Goal: Task Accomplishment & Management: Manage account settings

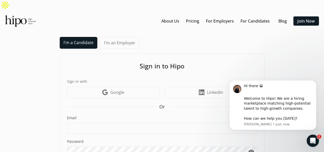
scroll to position [44, 0]
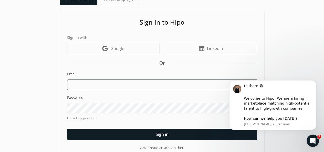
click at [191, 79] on input at bounding box center [162, 84] width 190 height 11
click at [93, 79] on input at bounding box center [162, 84] width 190 height 11
type input "[EMAIL_ADDRESS][DOMAIN_NAME]"
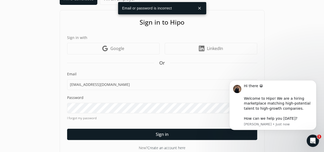
click at [200, 9] on button "close" at bounding box center [199, 8] width 9 height 9
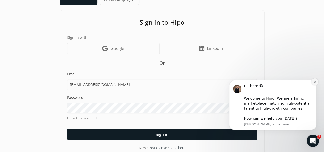
click at [316, 82] on icon "Dismiss notification" at bounding box center [315, 81] width 3 height 3
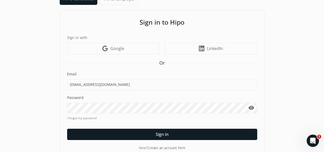
click at [254, 105] on span "visibility" at bounding box center [251, 108] width 6 height 6
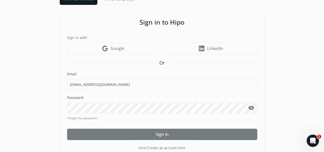
click at [99, 129] on div at bounding box center [162, 134] width 190 height 11
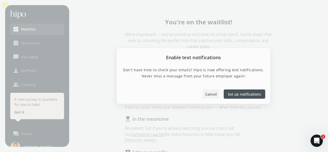
click at [212, 97] on span "Cancel" at bounding box center [211, 94] width 12 height 5
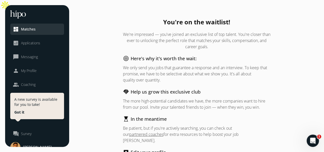
click at [27, 44] on span "Applications" at bounding box center [30, 43] width 19 height 5
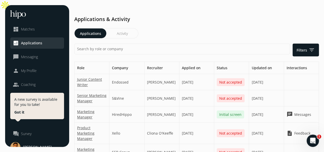
click at [28, 31] on span "Matches" at bounding box center [28, 29] width 14 height 5
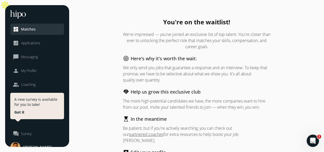
click at [28, 69] on span "My Profile" at bounding box center [29, 70] width 16 height 5
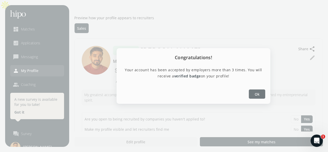
click at [257, 92] on span "Ok" at bounding box center [257, 94] width 5 height 5
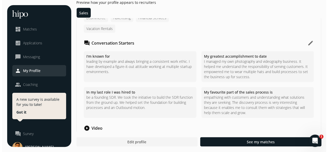
scroll to position [628, 0]
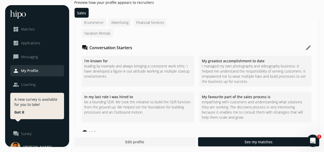
click at [307, 45] on button "edit" at bounding box center [309, 48] width 6 height 6
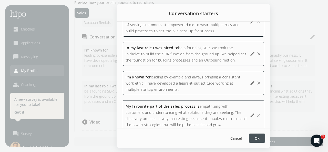
scroll to position [30, 0]
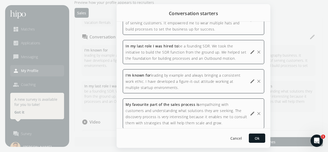
click at [210, 51] on span "be a founding SDR. We took the initiative to build the SDR function from the gr…" at bounding box center [186, 52] width 121 height 17
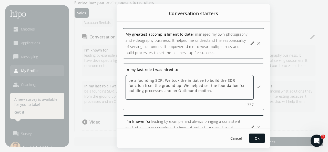
scroll to position [0, 0]
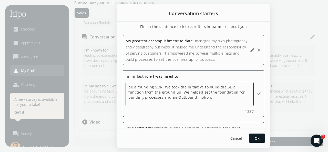
drag, startPoint x: 215, startPoint y: 106, endPoint x: 113, endPoint y: 89, distance: 103.1
click at [113, 89] on div "Conversation starters Finish the sentence to let recruiters know more about you…" at bounding box center [164, 76] width 328 height 152
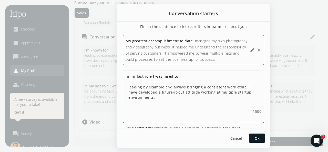
click at [227, 57] on span "I managed my own photography and videography business. It helped me understand …" at bounding box center [187, 49] width 122 height 23
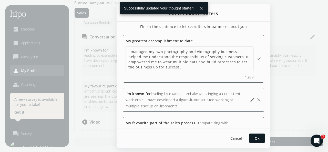
click at [206, 105] on div "My greatest accomplishment to date I managed my own photography and videography…" at bounding box center [194, 134] width 142 height 198
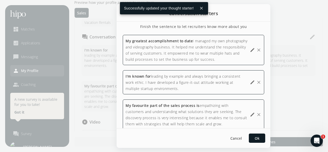
click at [203, 92] on div "I'm known for leading by example and always bringing a consistent work ethic. I…" at bounding box center [187, 82] width 122 height 18
click at [255, 137] on span "Ok" at bounding box center [257, 138] width 5 height 5
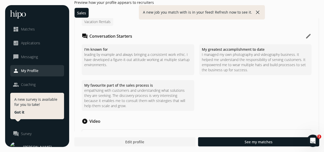
scroll to position [664, 0]
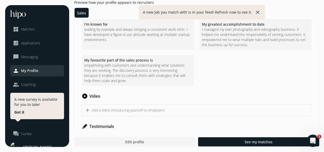
click at [34, 58] on span "Messaging" at bounding box center [29, 56] width 17 height 5
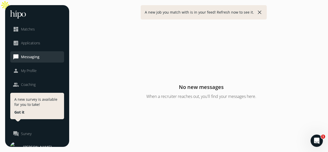
click at [35, 44] on span "Applications" at bounding box center [30, 43] width 19 height 5
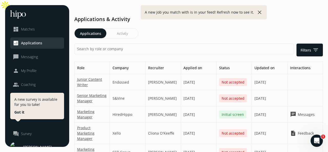
click at [35, 30] on link "dashboard Matches" at bounding box center [37, 29] width 49 height 6
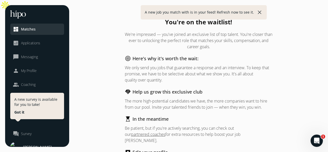
click at [30, 68] on span "My Profile" at bounding box center [29, 70] width 16 height 5
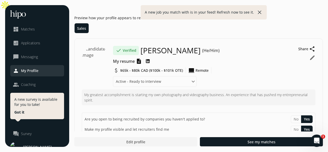
click at [123, 58] on span "My resume" at bounding box center [124, 61] width 22 height 6
click at [312, 55] on button "edit" at bounding box center [313, 58] width 6 height 6
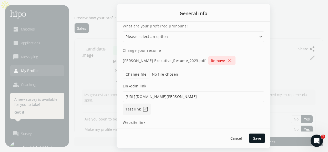
click at [233, 61] on span "close" at bounding box center [230, 60] width 6 height 6
select select
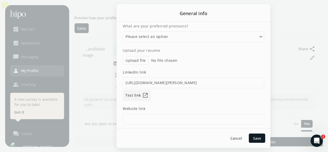
click at [277, 15] on div at bounding box center [164, 76] width 328 height 152
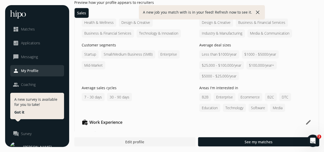
scroll to position [434, 0]
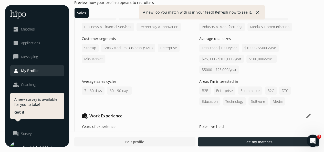
click at [252, 144] on span "See my matches" at bounding box center [259, 141] width 28 height 5
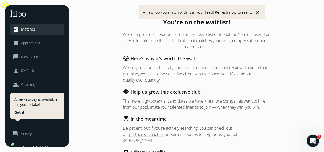
scroll to position [49, 0]
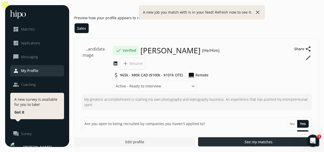
click at [219, 140] on div at bounding box center [258, 141] width 121 height 9
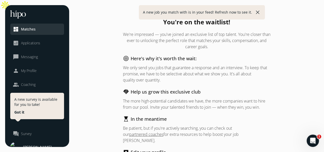
scroll to position [49, 0]
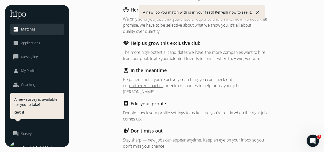
click at [35, 32] on span "Matches" at bounding box center [28, 29] width 15 height 5
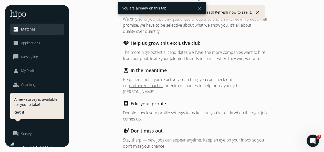
click at [33, 30] on span "Matches" at bounding box center [28, 29] width 15 height 5
click at [31, 42] on span "Applications" at bounding box center [30, 43] width 19 height 5
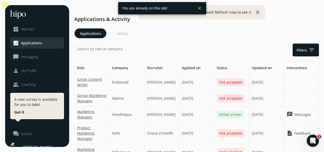
click at [31, 71] on span "My Profile" at bounding box center [29, 70] width 16 height 5
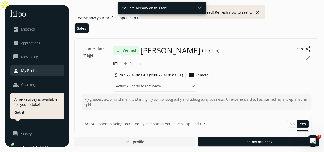
click at [31, 71] on span "My Profile" at bounding box center [29, 70] width 17 height 5
click at [97, 49] on img at bounding box center [96, 60] width 29 height 29
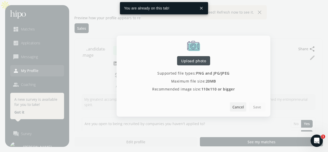
click at [245, 110] on div at bounding box center [238, 106] width 16 height 9
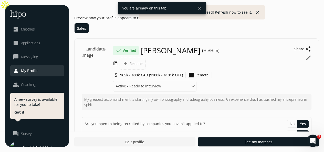
click at [309, 55] on button "edit" at bounding box center [309, 58] width 6 height 6
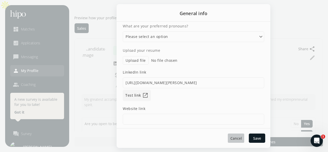
click at [240, 137] on span "Cancel" at bounding box center [237, 138] width 12 height 5
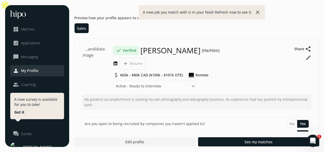
click at [100, 51] on img at bounding box center [96, 60] width 29 height 29
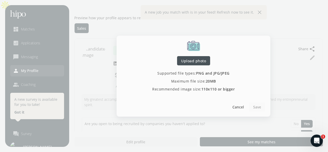
click at [202, 63] on span "Upload photo" at bounding box center [193, 60] width 25 height 5
click at [242, 104] on span "Cancel" at bounding box center [239, 106] width 12 height 5
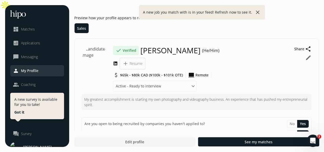
click at [309, 55] on button "edit" at bounding box center [309, 58] width 6 height 6
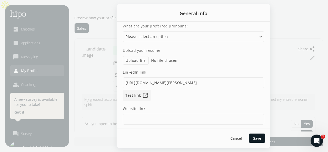
click at [299, 12] on div at bounding box center [164, 76] width 328 height 152
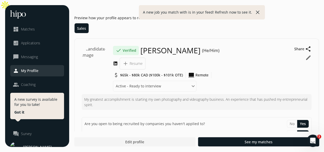
click at [22, 59] on span "Messaging" at bounding box center [29, 56] width 17 height 5
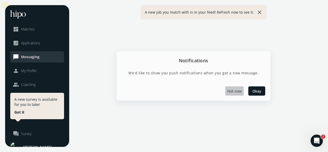
click at [236, 95] on div at bounding box center [234, 90] width 18 height 9
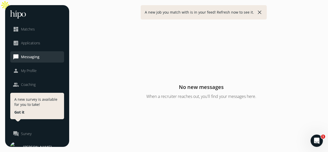
click at [40, 45] on span "Applications" at bounding box center [30, 43] width 19 height 5
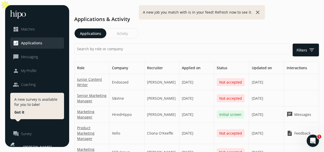
click at [32, 32] on li "dashboard Matches" at bounding box center [37, 29] width 54 height 11
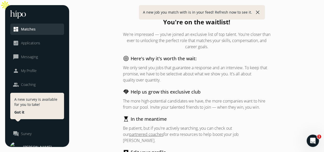
click at [30, 87] on div "people Coaching" at bounding box center [24, 85] width 23 height 6
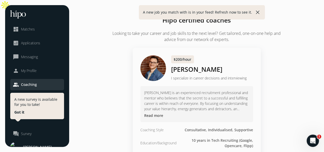
click at [178, 12] on p "A new job you match with is in your feed! Refresh now to see it." at bounding box center [197, 12] width 109 height 5
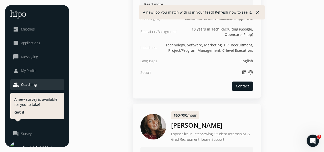
scroll to position [112, 0]
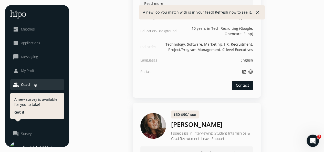
click at [35, 71] on span "My Profile" at bounding box center [29, 70] width 16 height 5
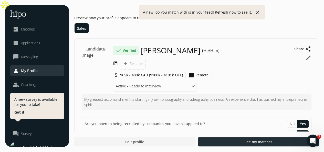
click at [237, 143] on div at bounding box center [258, 141] width 121 height 9
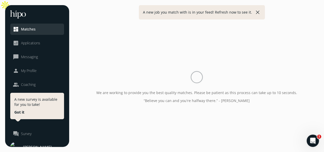
click at [237, 143] on div "We are working to provide you the best quality matches. Please be patient as th…" at bounding box center [196, 86] width 245 height 142
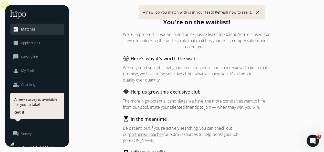
scroll to position [49, 0]
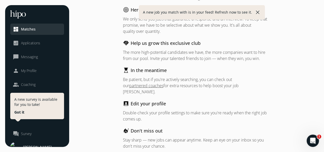
click at [225, 136] on div "You're on the waitlist! We're impressed — you've joined an exclusive list of to…" at bounding box center [197, 66] width 148 height 194
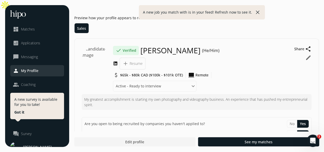
click at [94, 53] on img at bounding box center [96, 60] width 29 height 29
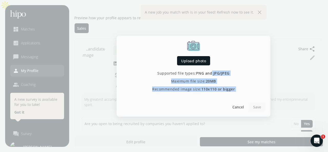
drag, startPoint x: 212, startPoint y: 72, endPoint x: 251, endPoint y: 113, distance: 56.0
click at [251, 113] on div "Drag sliders or move highlighted image to crop Upload photo Supported file type…" at bounding box center [194, 76] width 154 height 81
click at [243, 106] on span "Cancel" at bounding box center [239, 106] width 12 height 5
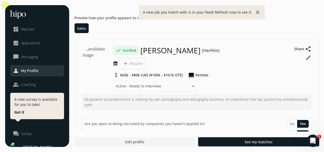
click at [258, 11] on button "close" at bounding box center [258, 12] width 6 height 6
